Goal: Information Seeking & Learning: Learn about a topic

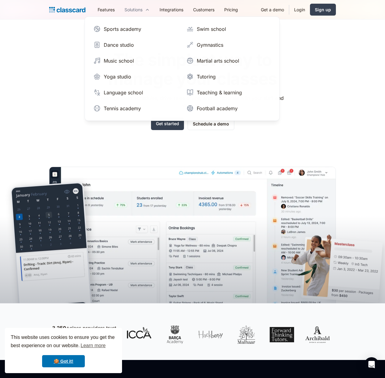
click at [129, 9] on div "Solutions" at bounding box center [134, 9] width 18 height 6
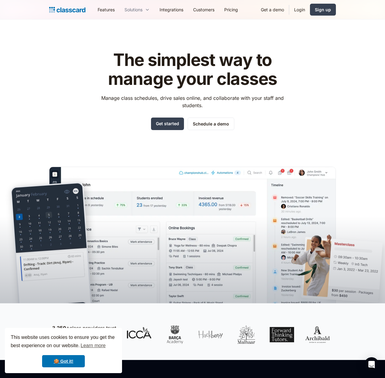
click at [129, 9] on div "Solutions" at bounding box center [134, 9] width 18 height 6
click at [175, 10] on link "Integrations" at bounding box center [172, 10] width 34 height 14
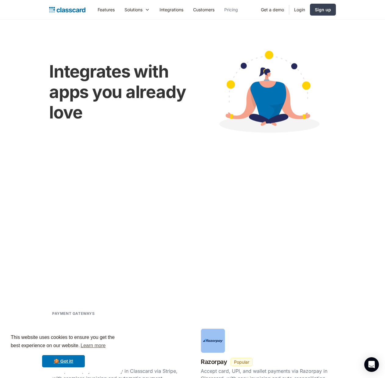
click at [237, 9] on link "Pricing" at bounding box center [231, 10] width 24 height 14
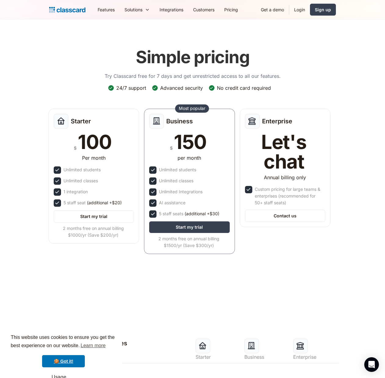
click at [75, 11] on img "home" at bounding box center [67, 9] width 36 height 9
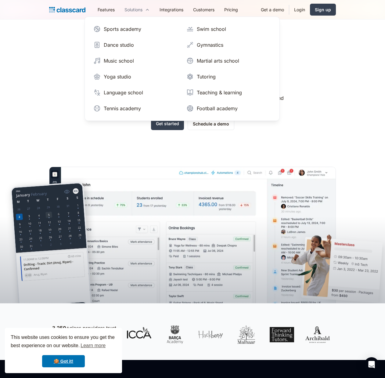
click at [138, 11] on div "Solutions" at bounding box center [134, 9] width 18 height 6
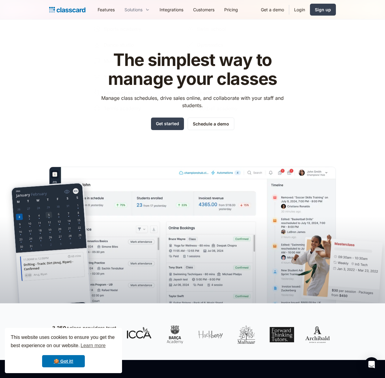
click at [138, 11] on div "Solutions" at bounding box center [134, 9] width 18 height 6
click at [181, 11] on link "Integrations" at bounding box center [172, 10] width 34 height 14
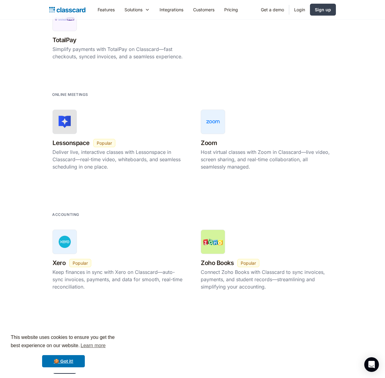
scroll to position [794, 0]
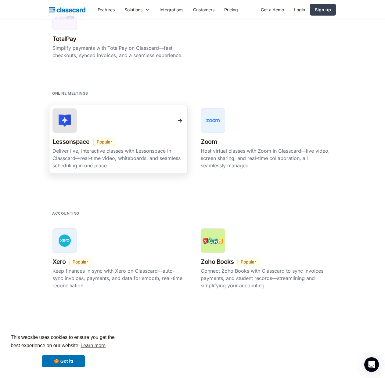
click at [179, 119] on img at bounding box center [180, 120] width 9 height 9
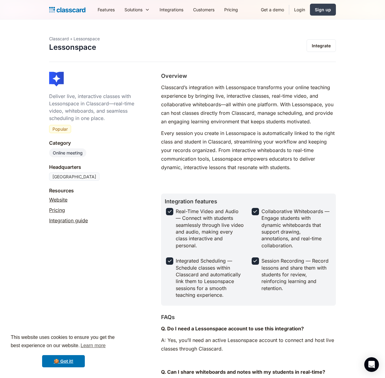
click at [56, 201] on link "Website" at bounding box center [58, 199] width 18 height 7
